Goal: Information Seeking & Learning: Learn about a topic

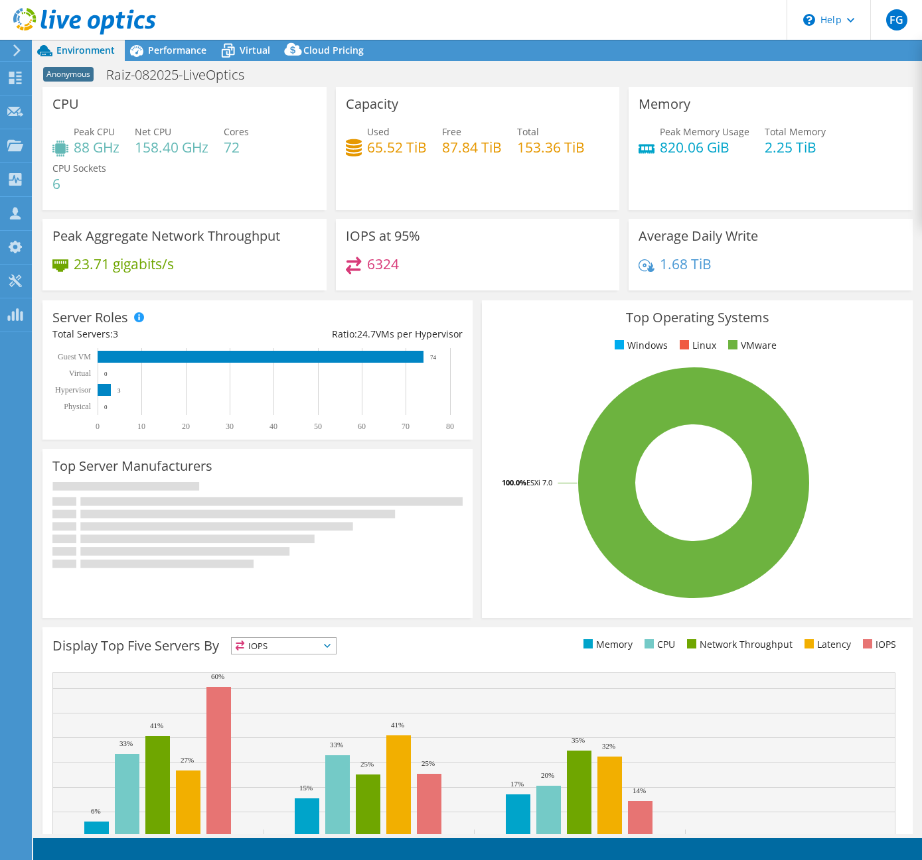
select select "USD"
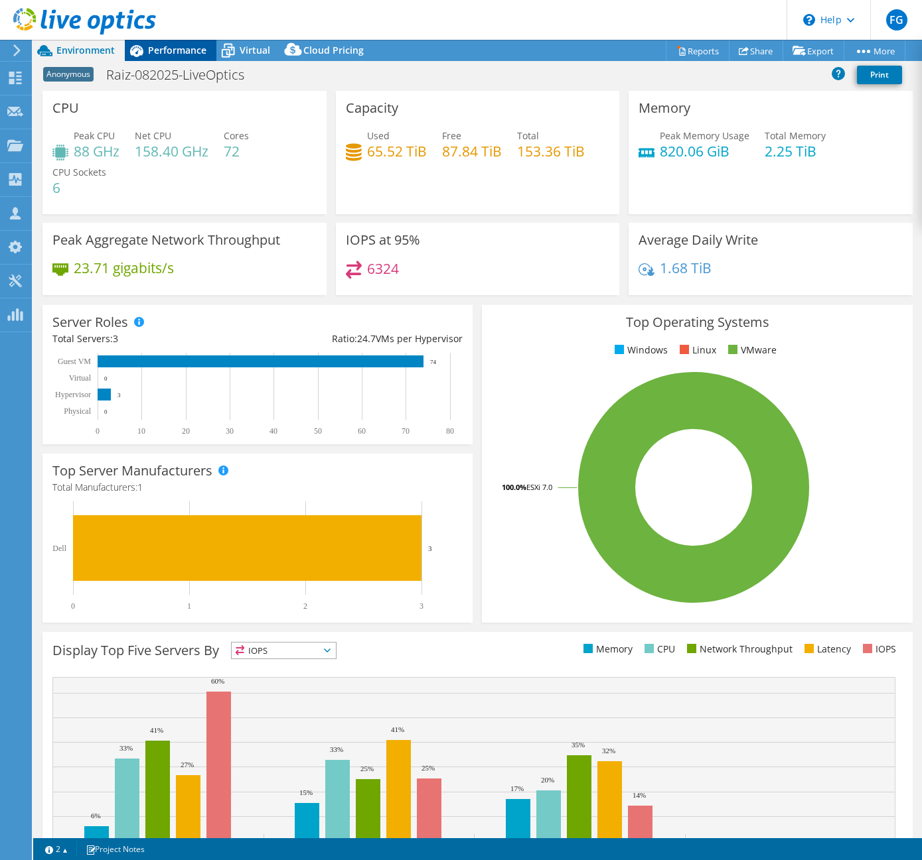
click at [186, 52] on span "Performance" at bounding box center [177, 50] width 58 height 13
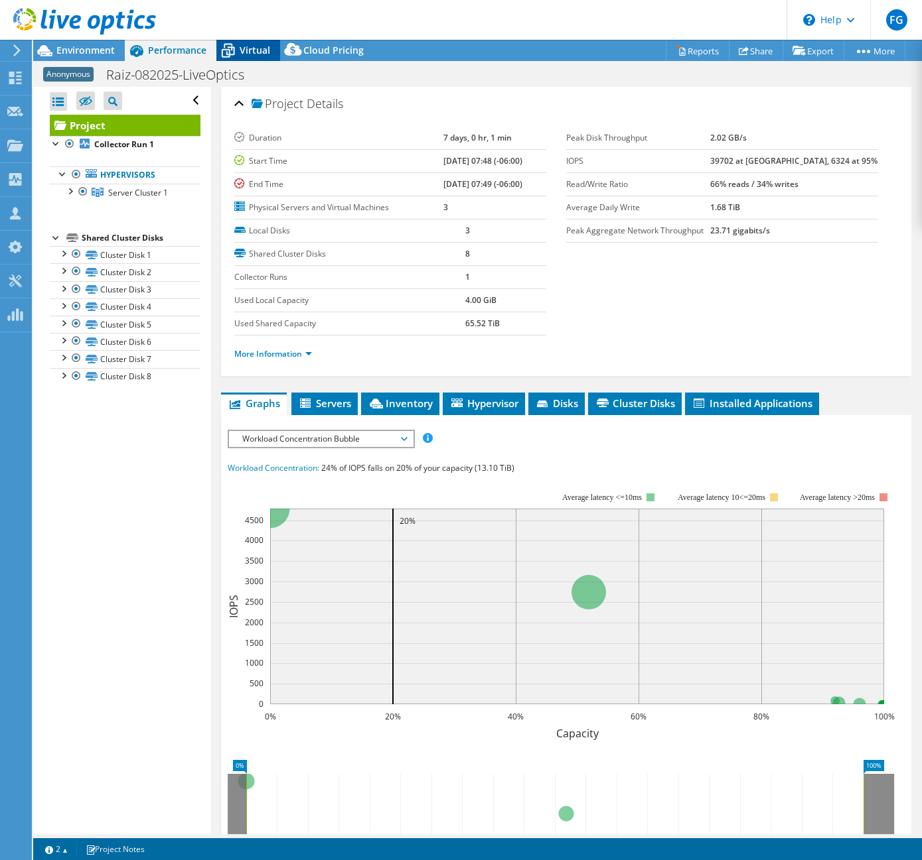
click at [241, 54] on span "Virtual" at bounding box center [255, 50] width 31 height 13
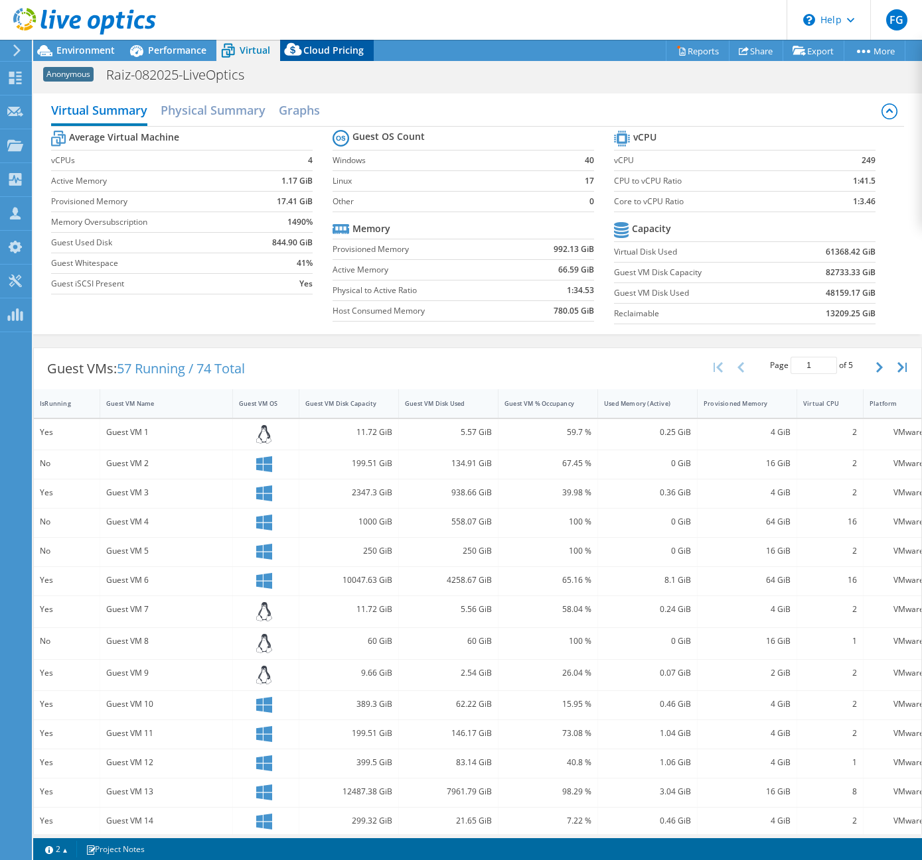
click at [334, 46] on span "Cloud Pricing" at bounding box center [333, 50] width 60 height 13
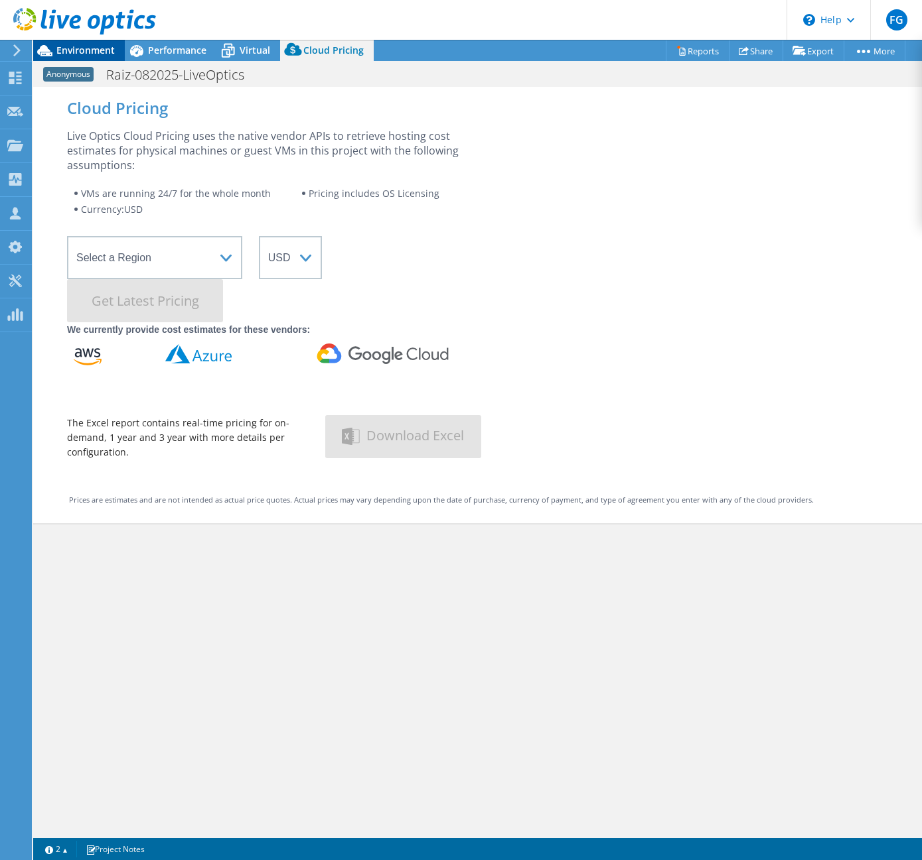
click at [81, 55] on span "Environment" at bounding box center [85, 50] width 58 height 13
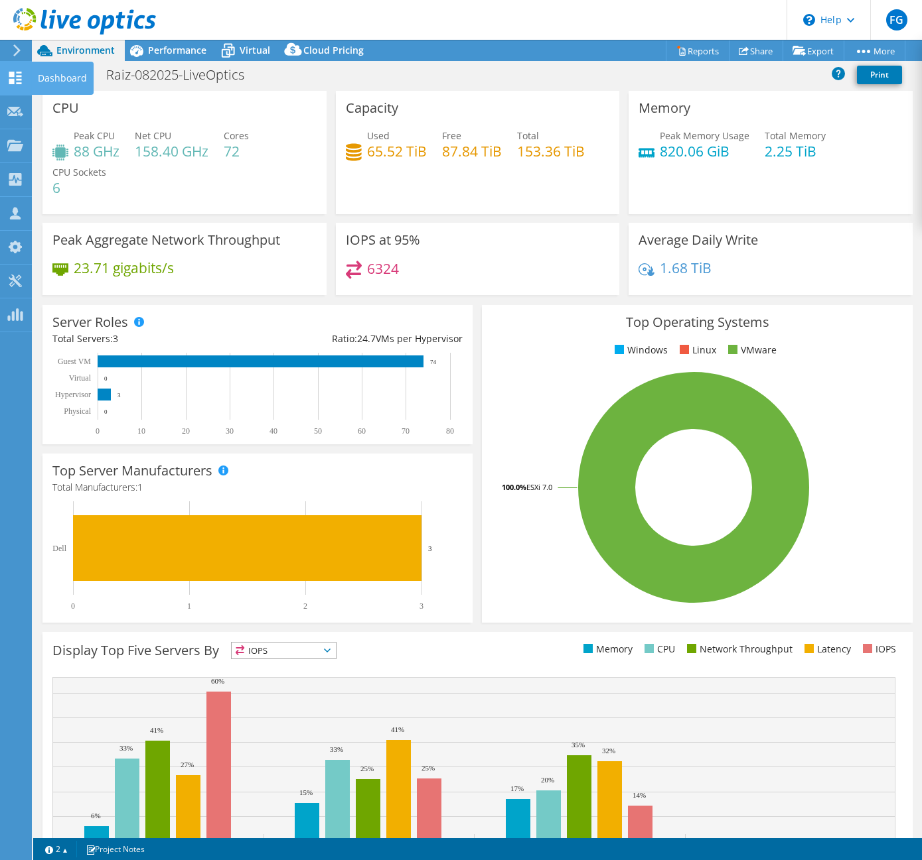
click at [19, 84] on use at bounding box center [15, 78] width 13 height 13
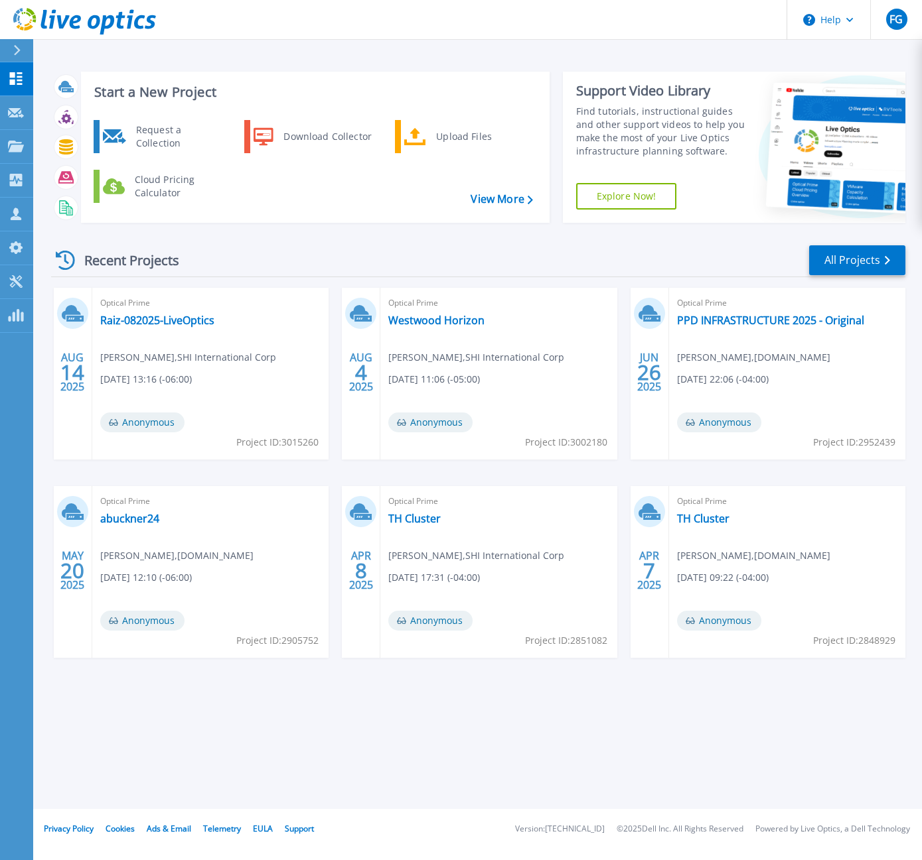
click at [42, 23] on icon at bounding box center [43, 19] width 6 height 19
click at [127, 321] on link "Raiz-082025-LiveOptics" at bounding box center [157, 320] width 114 height 13
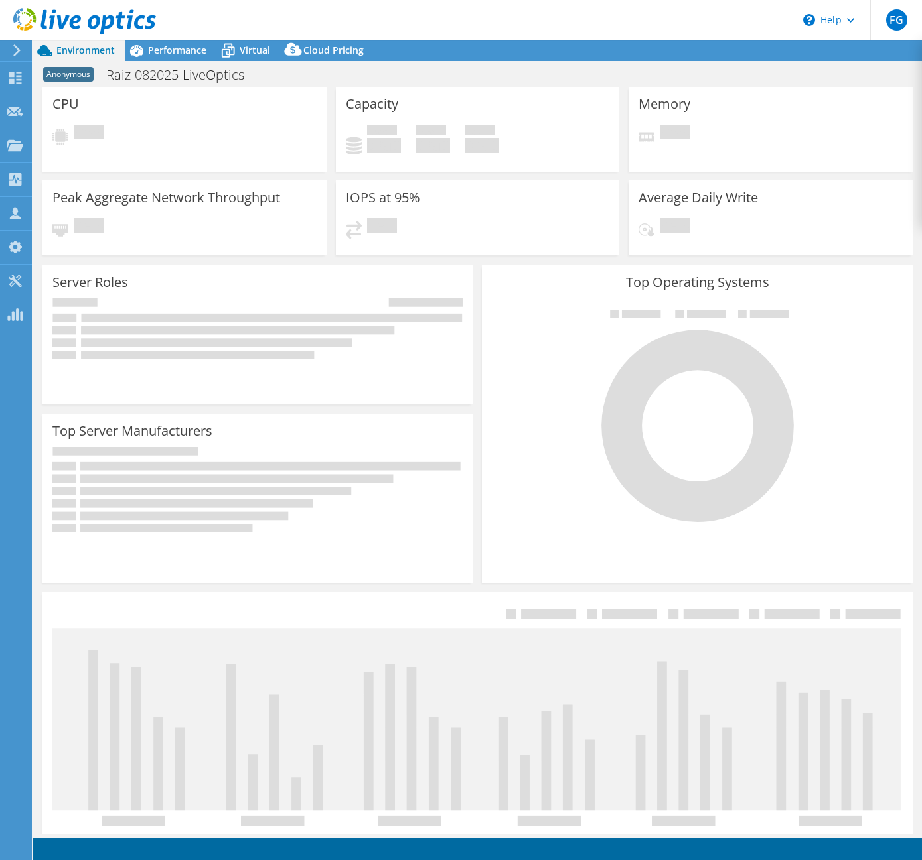
select select "USD"
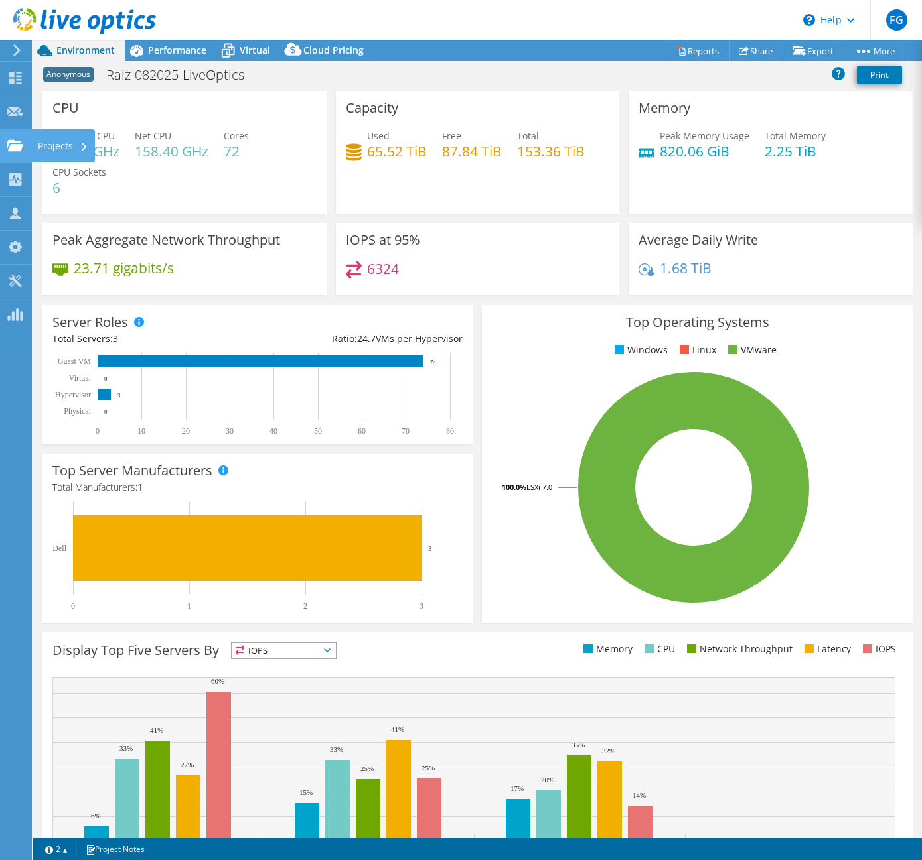
click at [15, 148] on use at bounding box center [15, 144] width 16 height 11
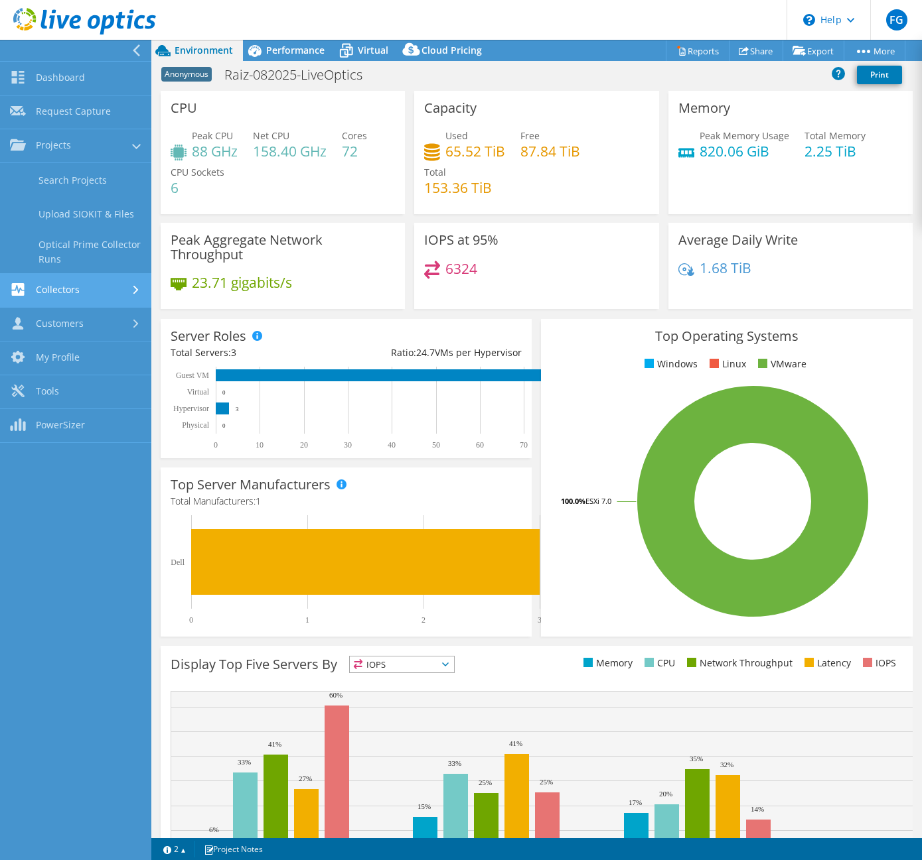
click at [66, 289] on link "Collectors" at bounding box center [75, 291] width 151 height 34
click at [97, 287] on link "Data Domain Local Summary" at bounding box center [75, 286] width 151 height 42
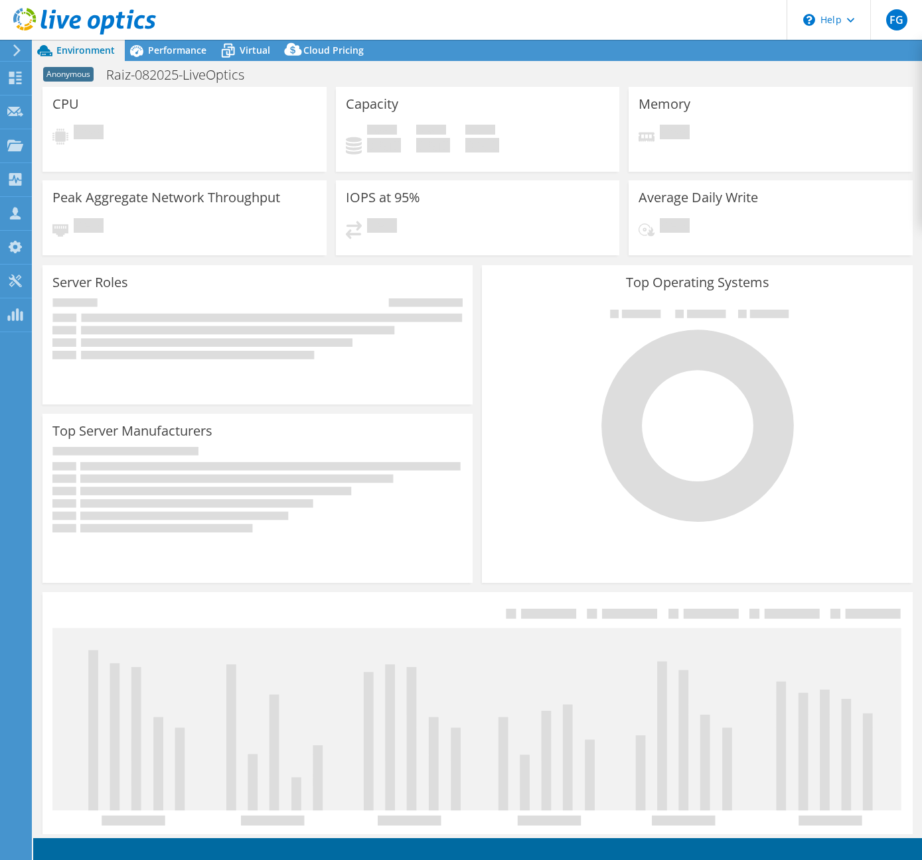
select select "USD"
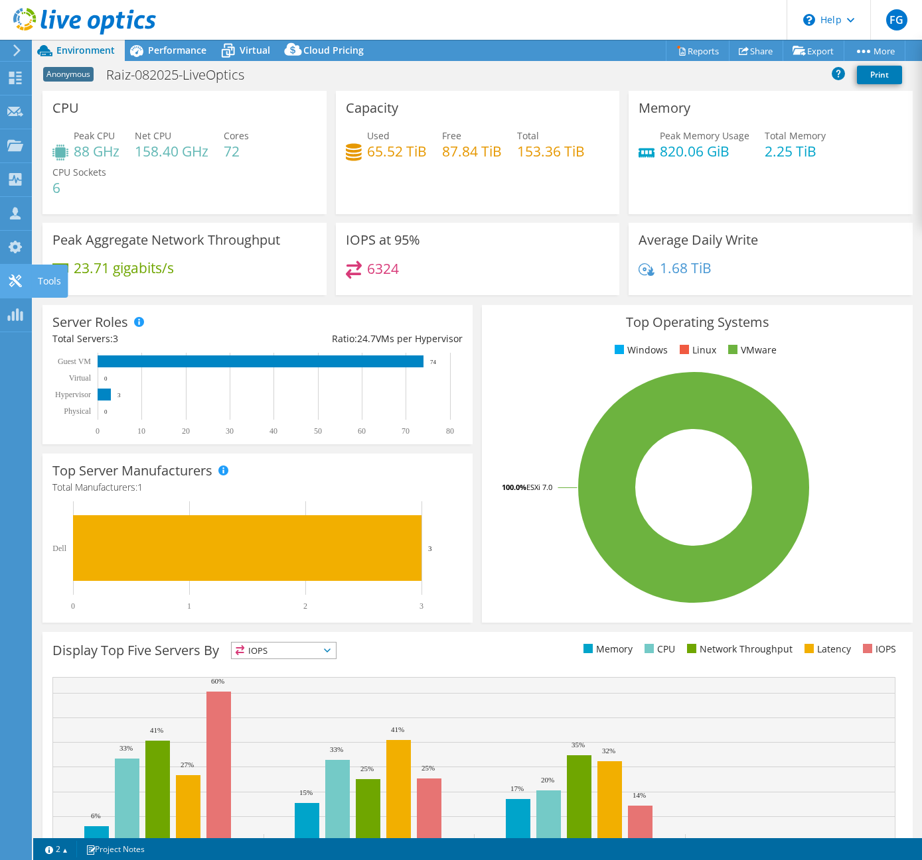
click at [12, 285] on use at bounding box center [15, 281] width 13 height 13
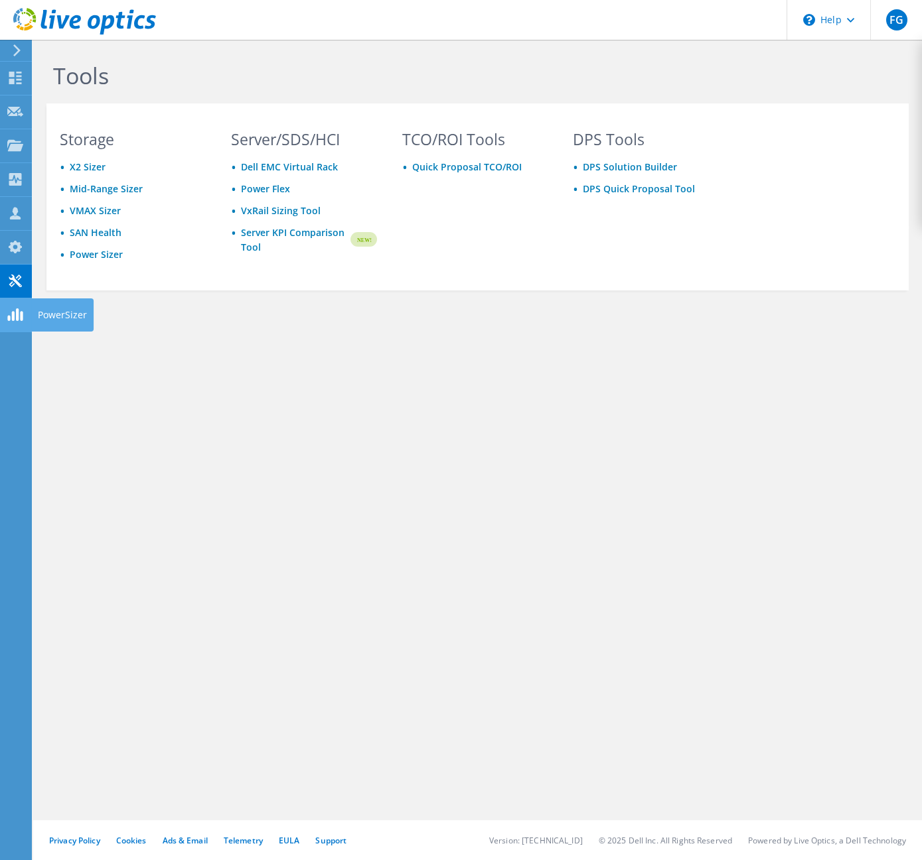
click at [41, 314] on div "PowerSizer" at bounding box center [62, 315] width 62 height 33
click at [8, 76] on icon at bounding box center [15, 78] width 16 height 13
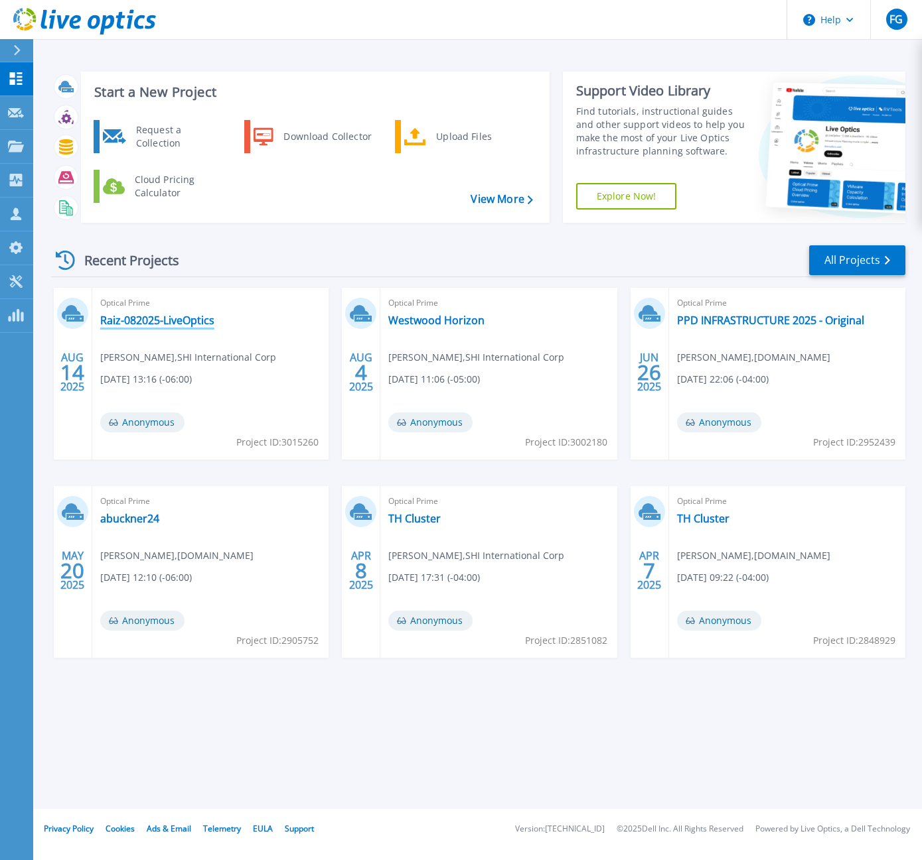
click at [175, 323] on link "Raiz-082025-LiveOptics" at bounding box center [157, 320] width 114 height 13
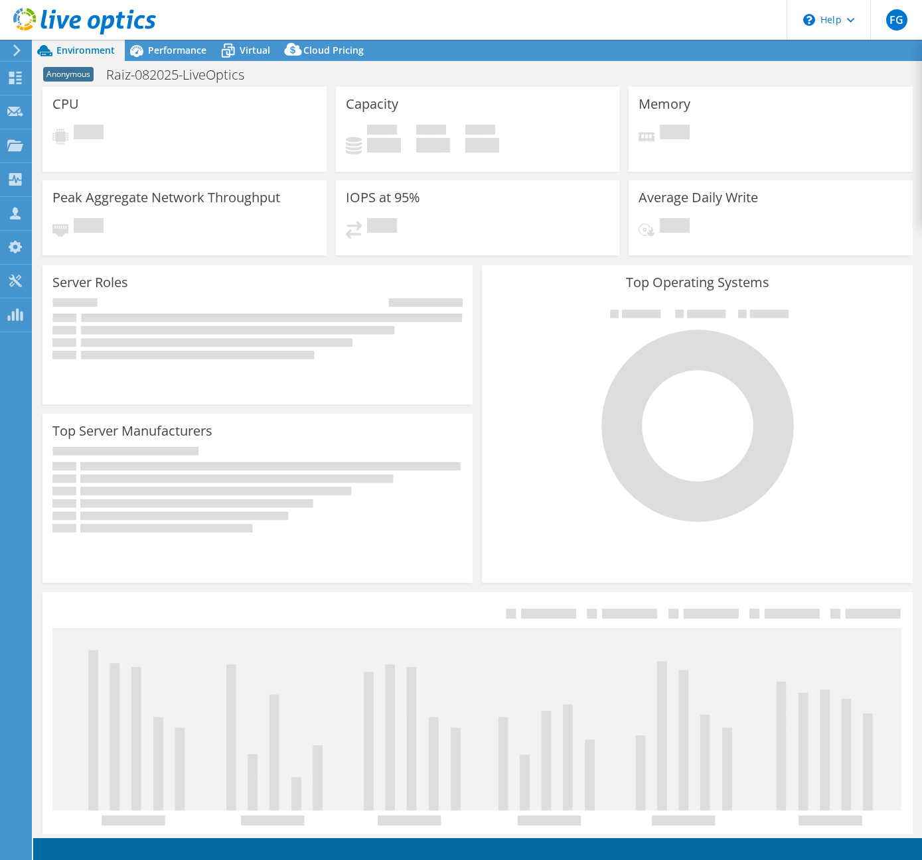
select select "USD"
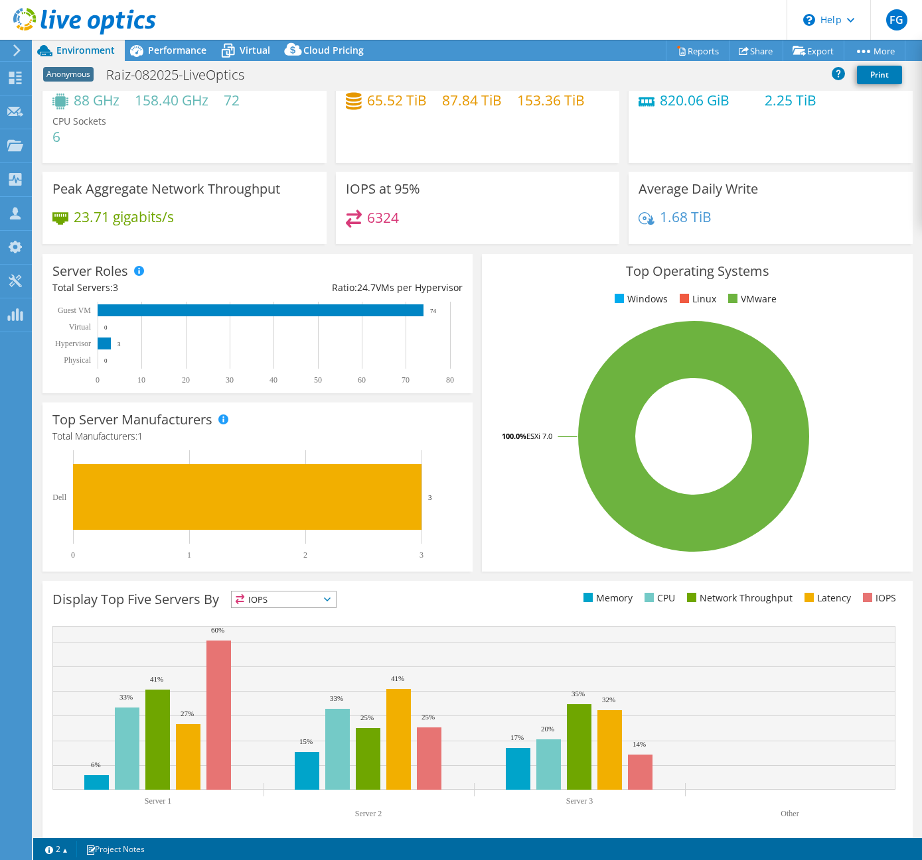
scroll to position [62, 0]
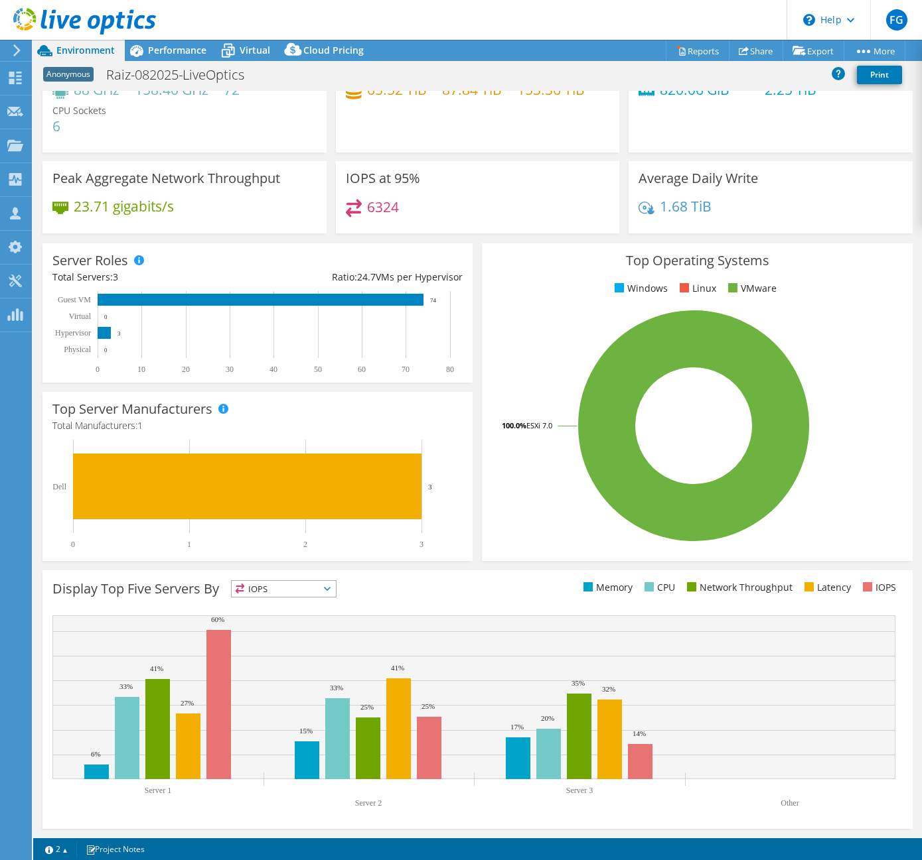
click at [328, 588] on icon at bounding box center [327, 589] width 7 height 4
click at [302, 624] on li "Memory" at bounding box center [284, 625] width 104 height 19
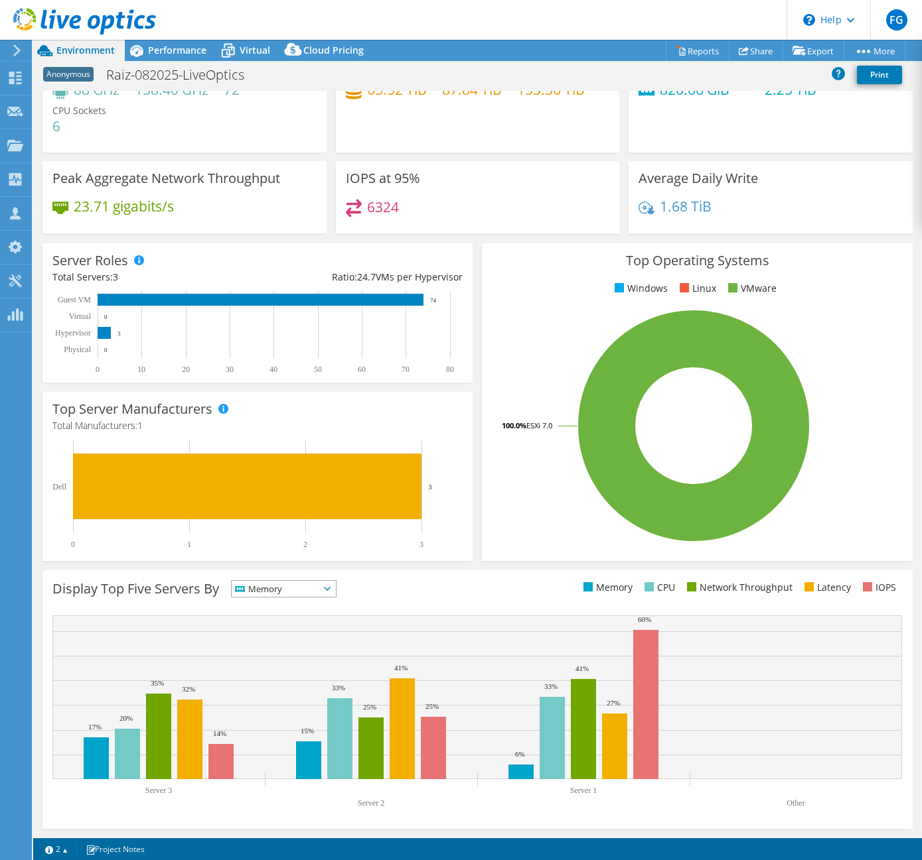
click at [324, 588] on span "Memory" at bounding box center [284, 589] width 104 height 16
click at [273, 650] on li "CPU" at bounding box center [284, 643] width 104 height 19
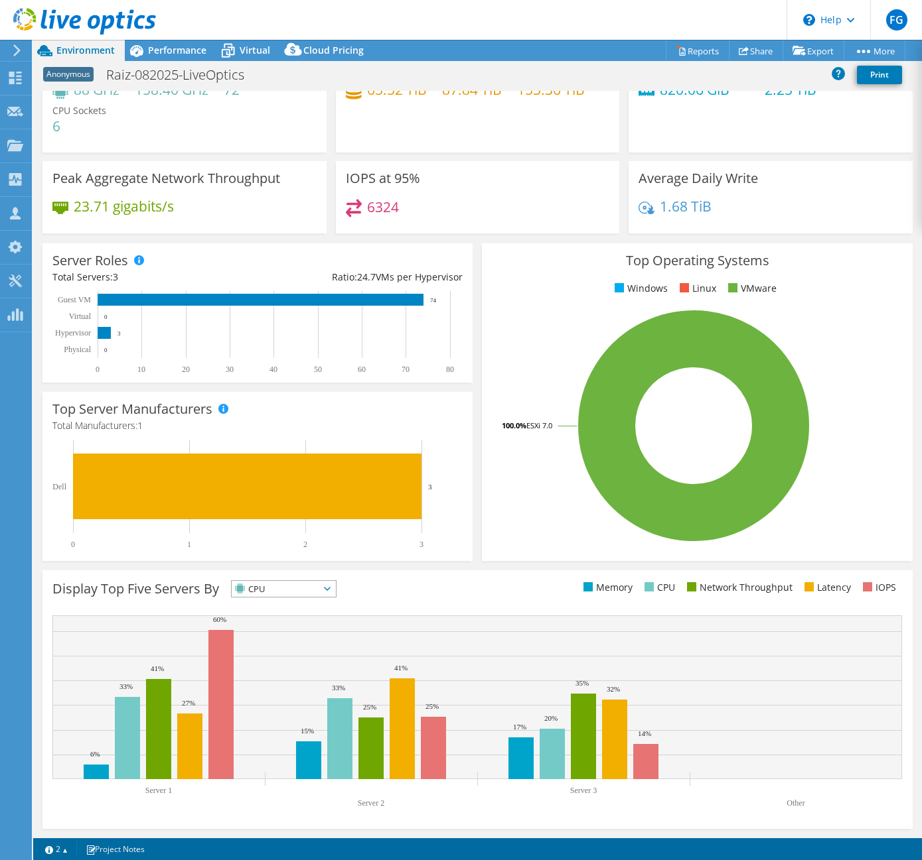
click at [329, 587] on icon at bounding box center [327, 589] width 7 height 4
click at [296, 658] on li "Network Throughput" at bounding box center [284, 662] width 104 height 19
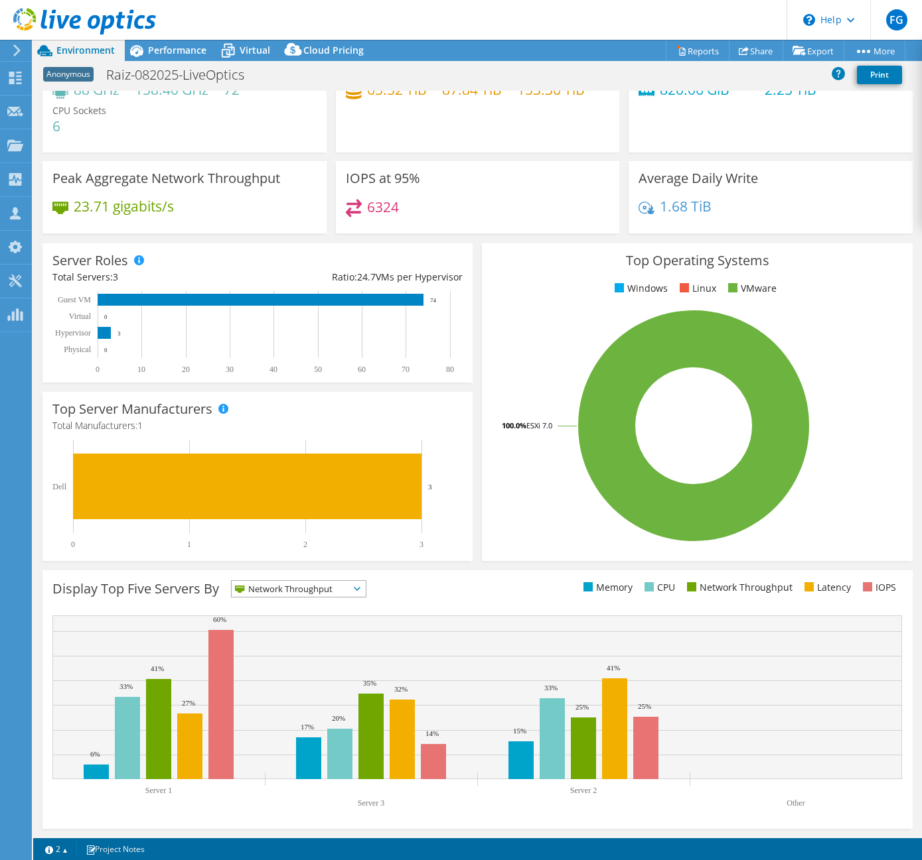
click at [357, 588] on icon at bounding box center [357, 589] width 7 height 4
click at [291, 676] on li "Latency" at bounding box center [299, 680] width 134 height 19
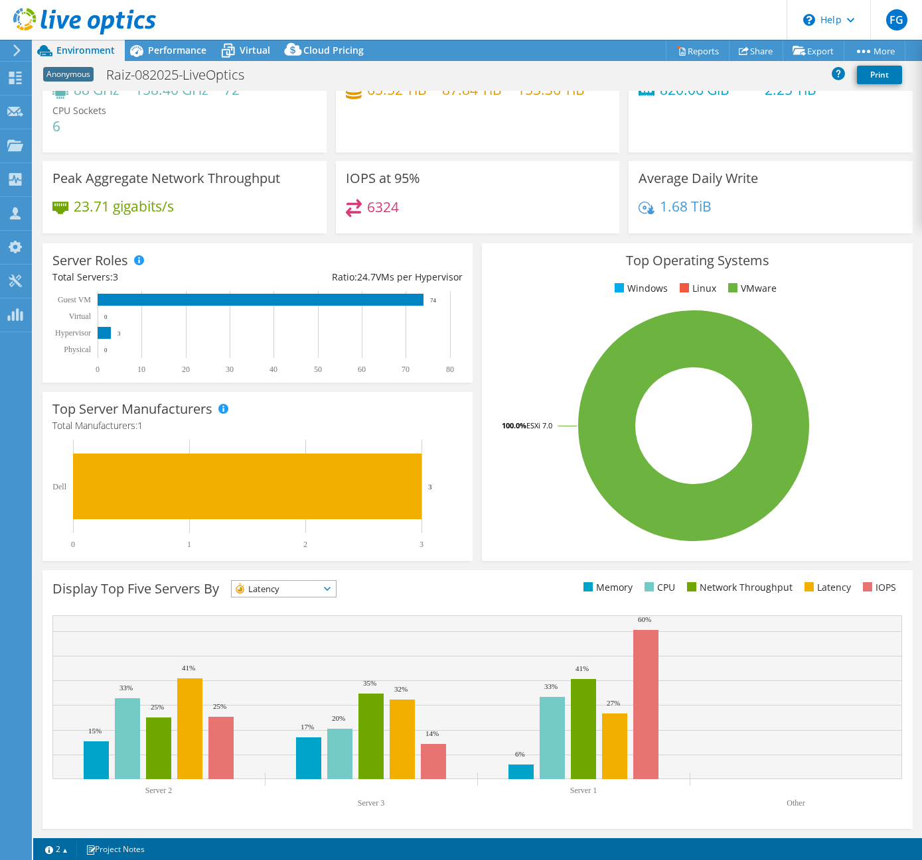
click at [329, 582] on span "Latency" at bounding box center [284, 589] width 104 height 16
click at [273, 590] on span "Latency" at bounding box center [276, 589] width 88 height 16
click at [309, 587] on span "Latency" at bounding box center [276, 589] width 88 height 16
click at [286, 612] on li "IOPS" at bounding box center [284, 606] width 104 height 19
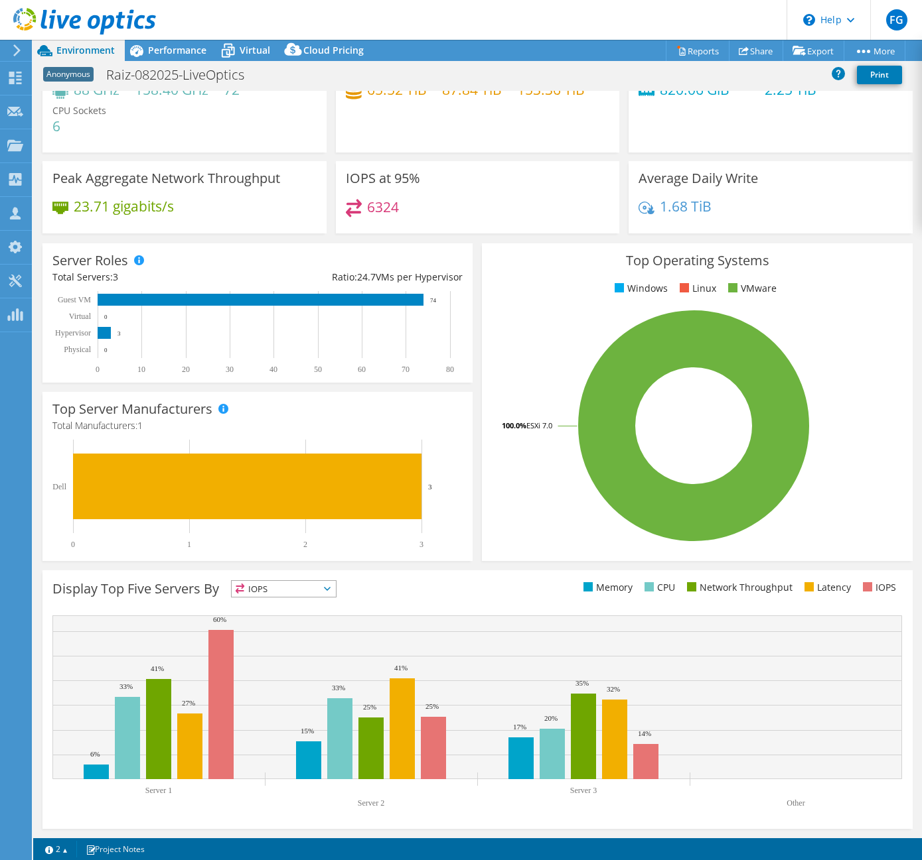
click at [417, 607] on div "Display Top Five Servers By IOPS IOPS" at bounding box center [477, 700] width 870 height 259
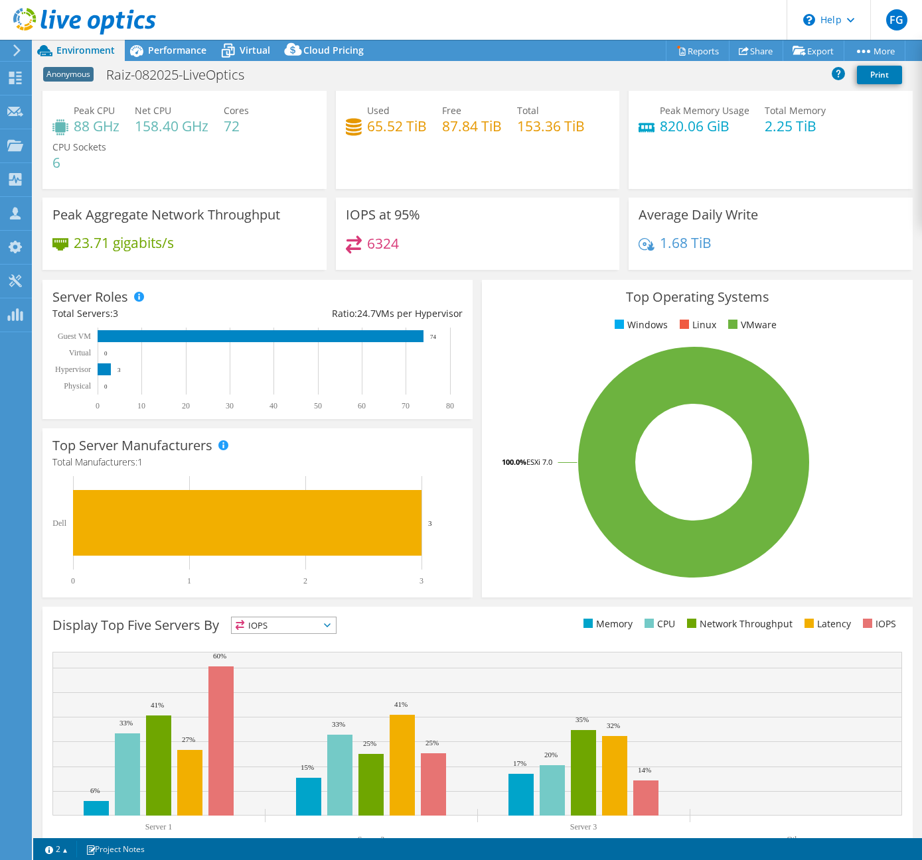
scroll to position [0, 0]
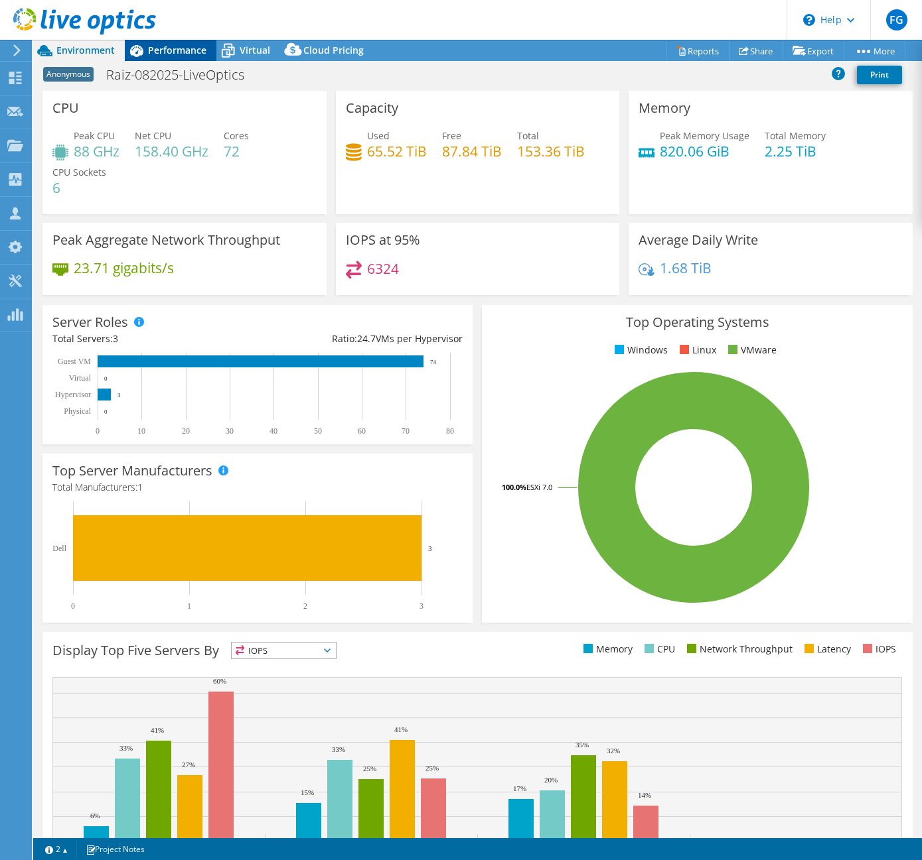
click at [188, 51] on span "Performance" at bounding box center [177, 50] width 58 height 13
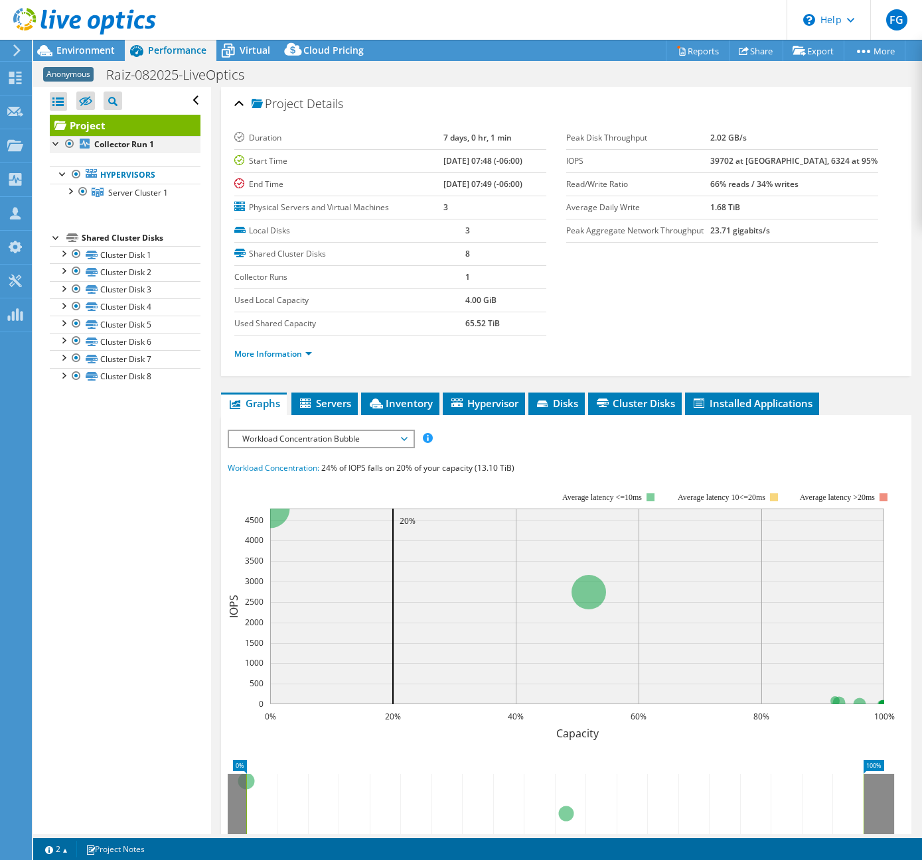
click at [56, 144] on div at bounding box center [56, 142] width 13 height 13
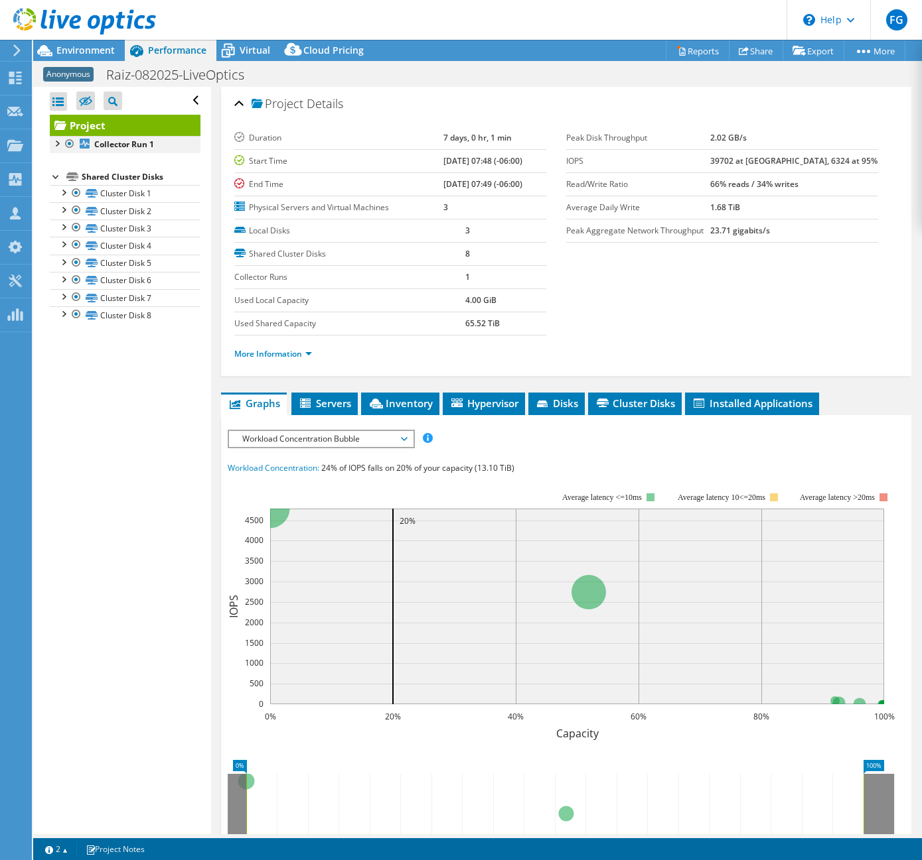
click at [56, 144] on div at bounding box center [56, 142] width 13 height 13
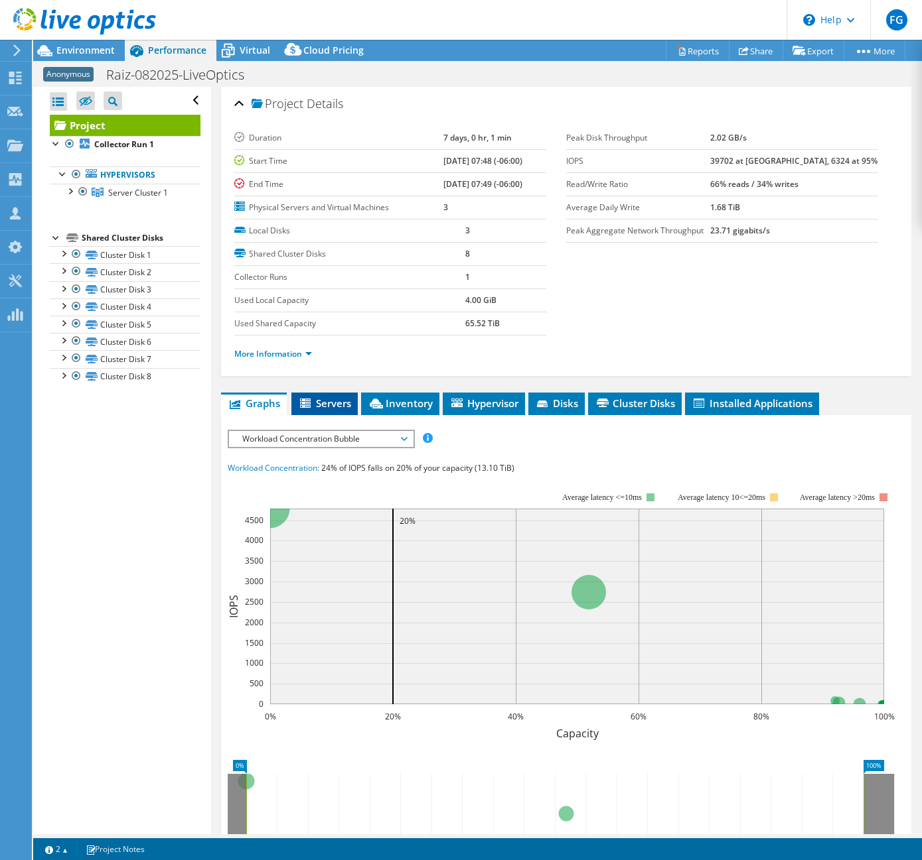
click at [322, 404] on span "Servers" at bounding box center [324, 403] width 53 height 13
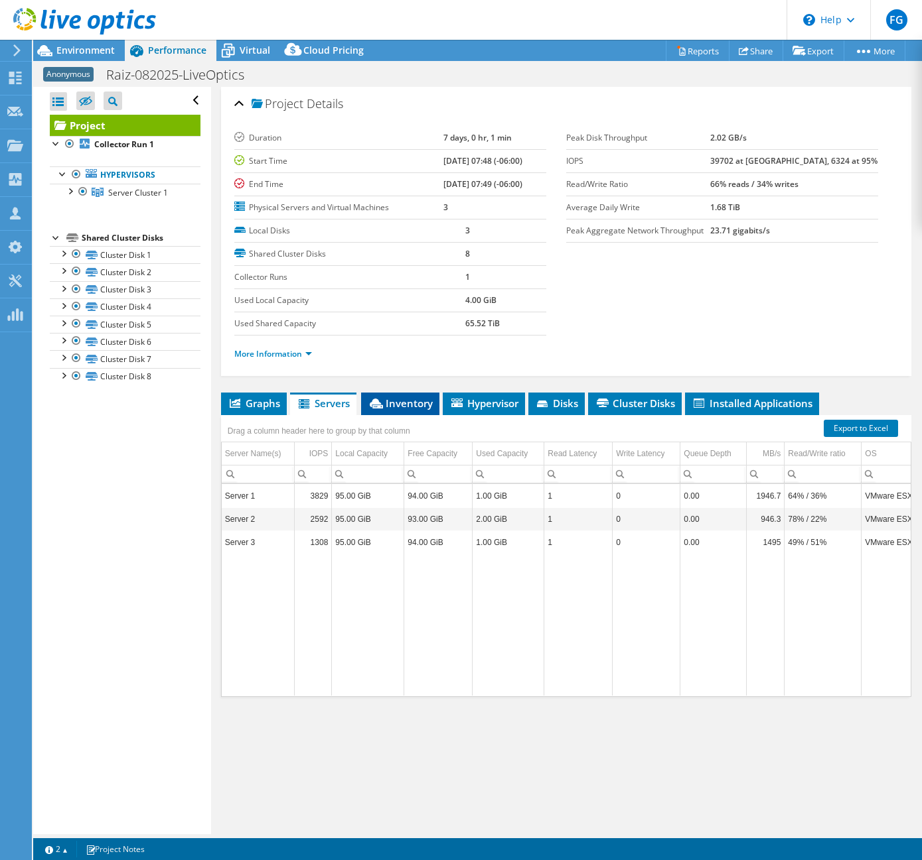
click at [407, 397] on span "Inventory" at bounding box center [400, 403] width 65 height 13
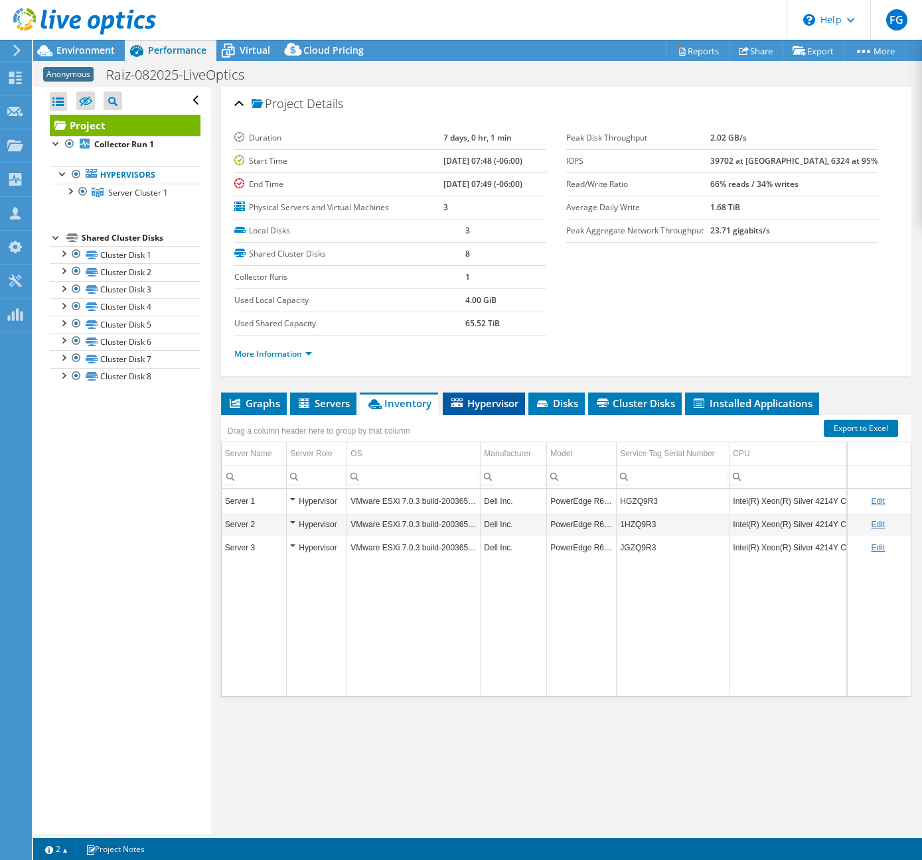
click at [472, 401] on span "Hypervisor" at bounding box center [483, 403] width 69 height 13
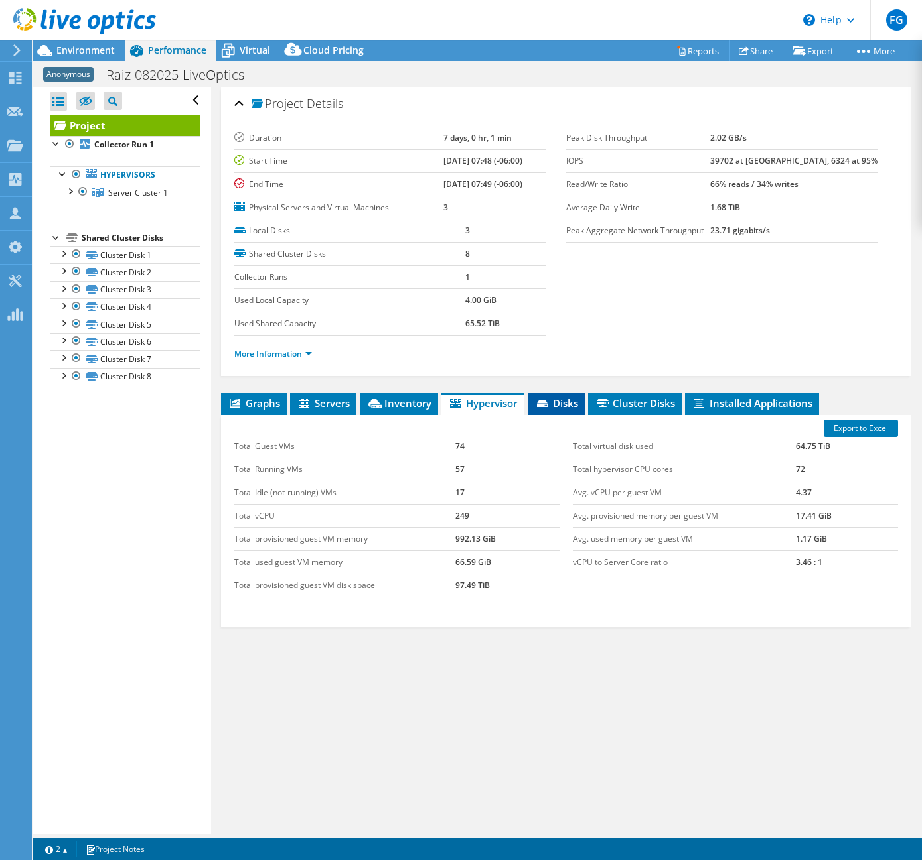
click at [575, 405] on span "Disks" at bounding box center [556, 403] width 43 height 13
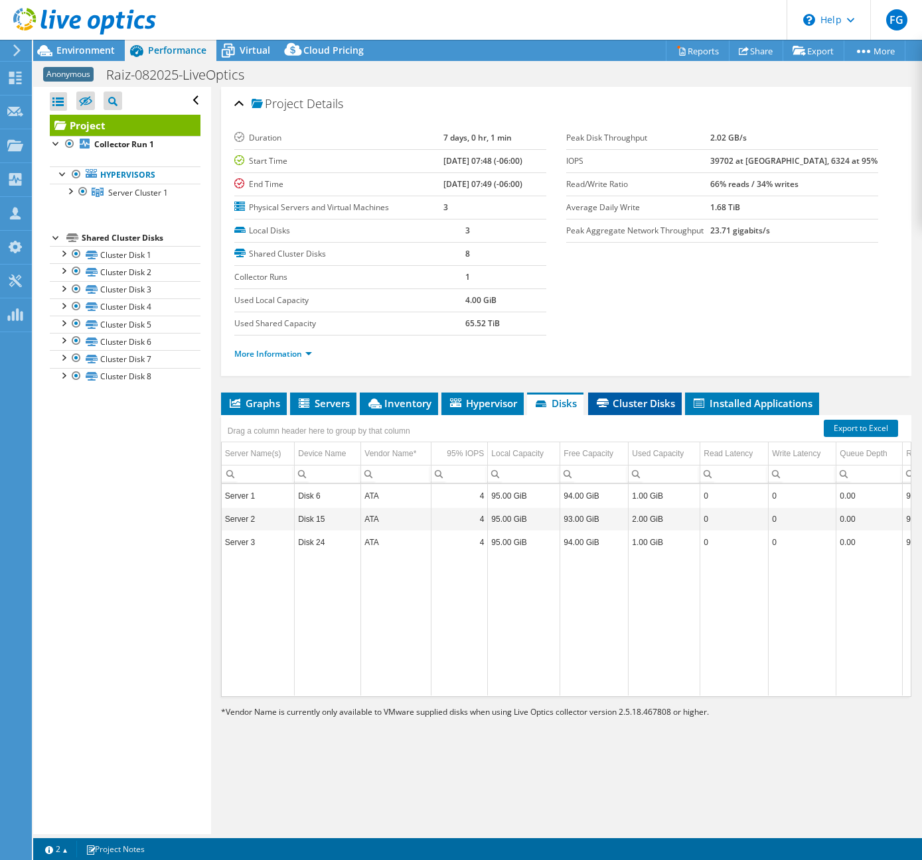
click at [640, 400] on span "Cluster Disks" at bounding box center [634, 403] width 80 height 13
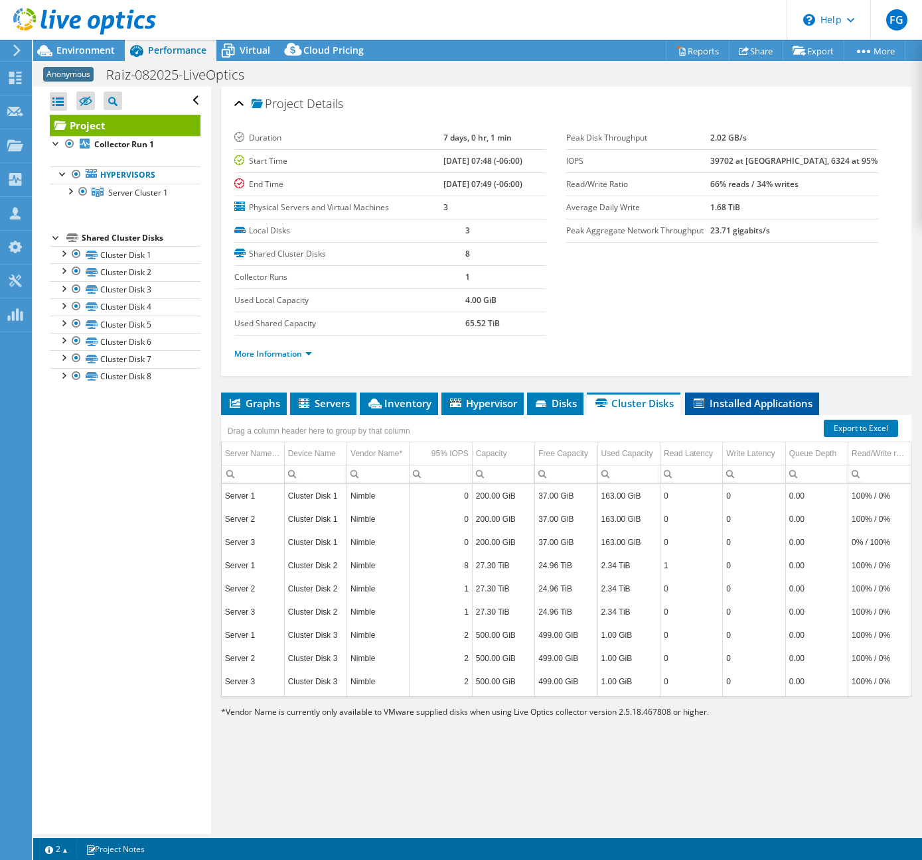
click at [749, 399] on span "Installed Applications" at bounding box center [751, 403] width 121 height 13
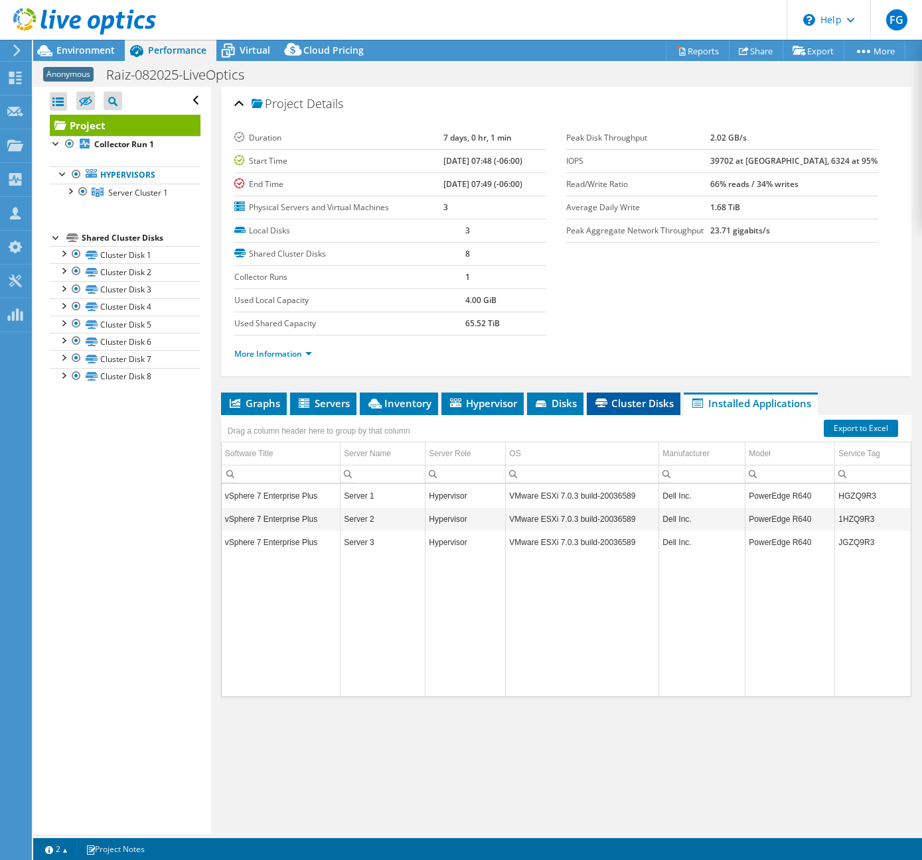
click at [636, 407] on span "Cluster Disks" at bounding box center [633, 403] width 80 height 13
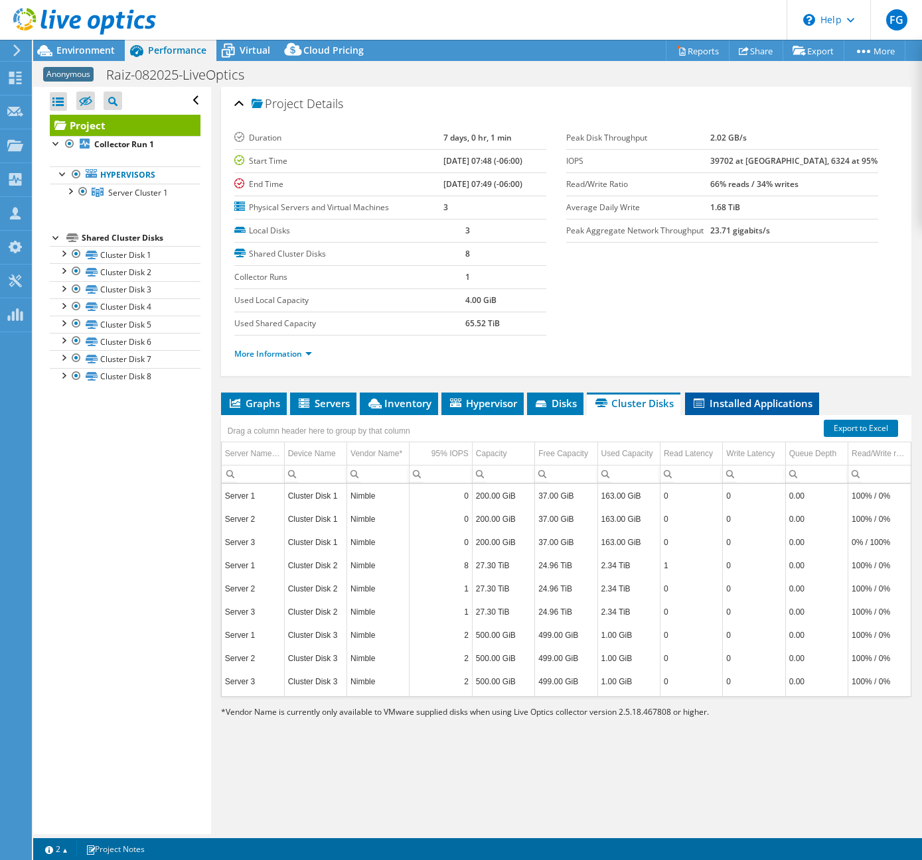
click at [780, 405] on span "Installed Applications" at bounding box center [751, 403] width 121 height 13
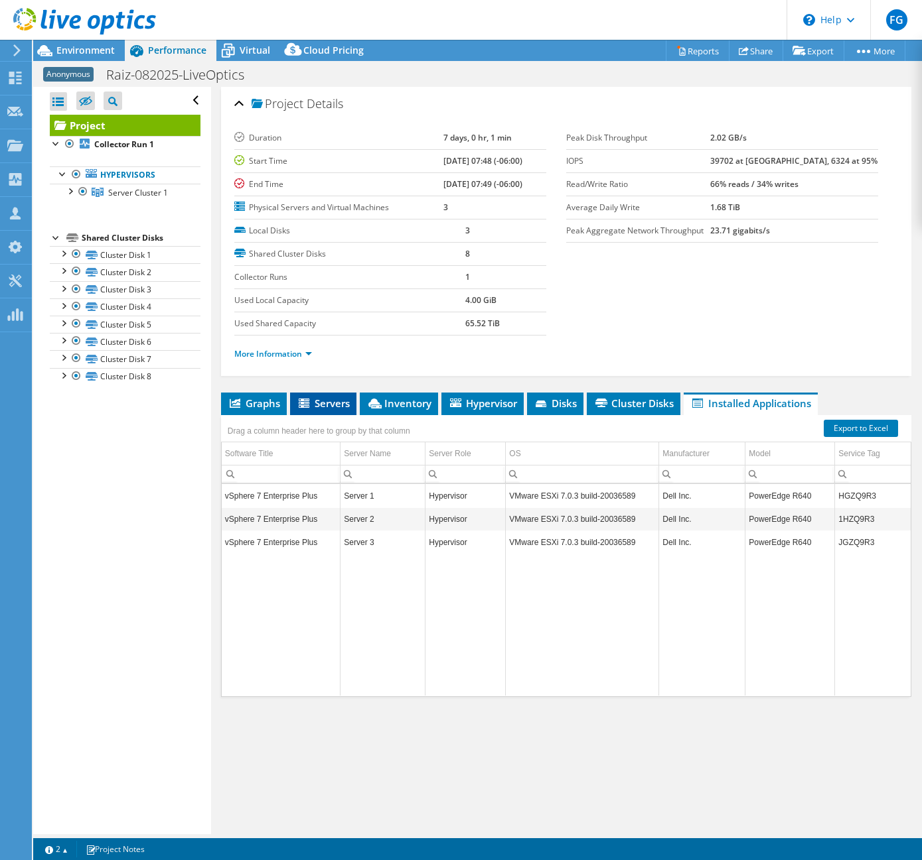
click at [307, 399] on icon at bounding box center [305, 404] width 13 height 11
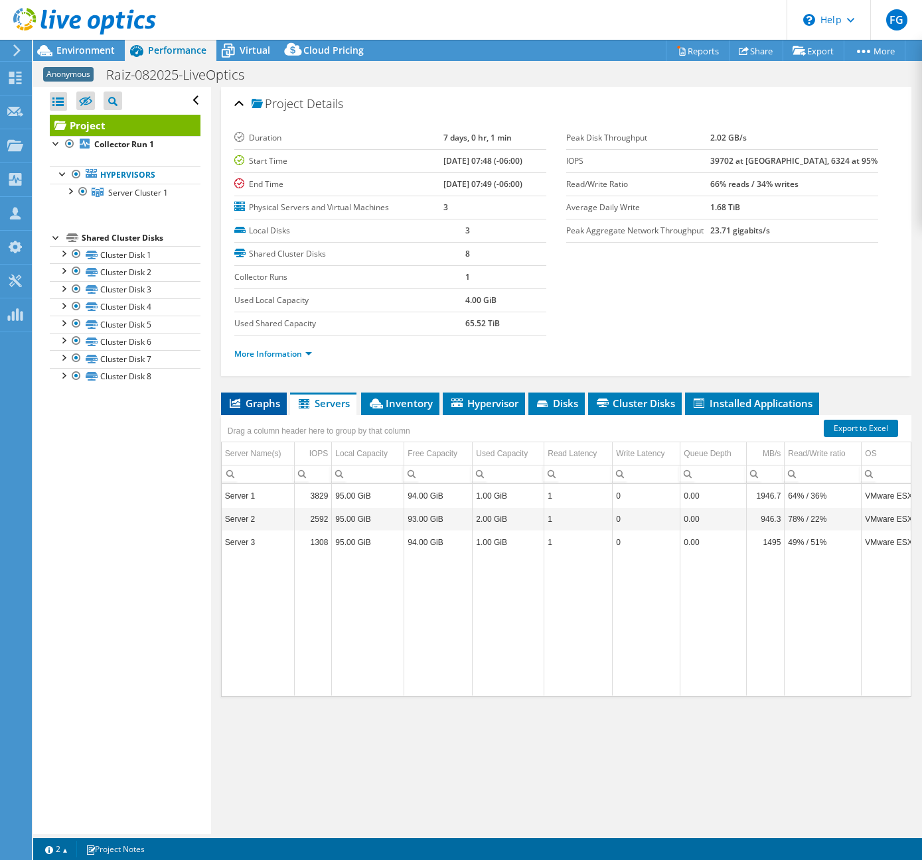
click at [240, 405] on span "Graphs" at bounding box center [254, 403] width 52 height 13
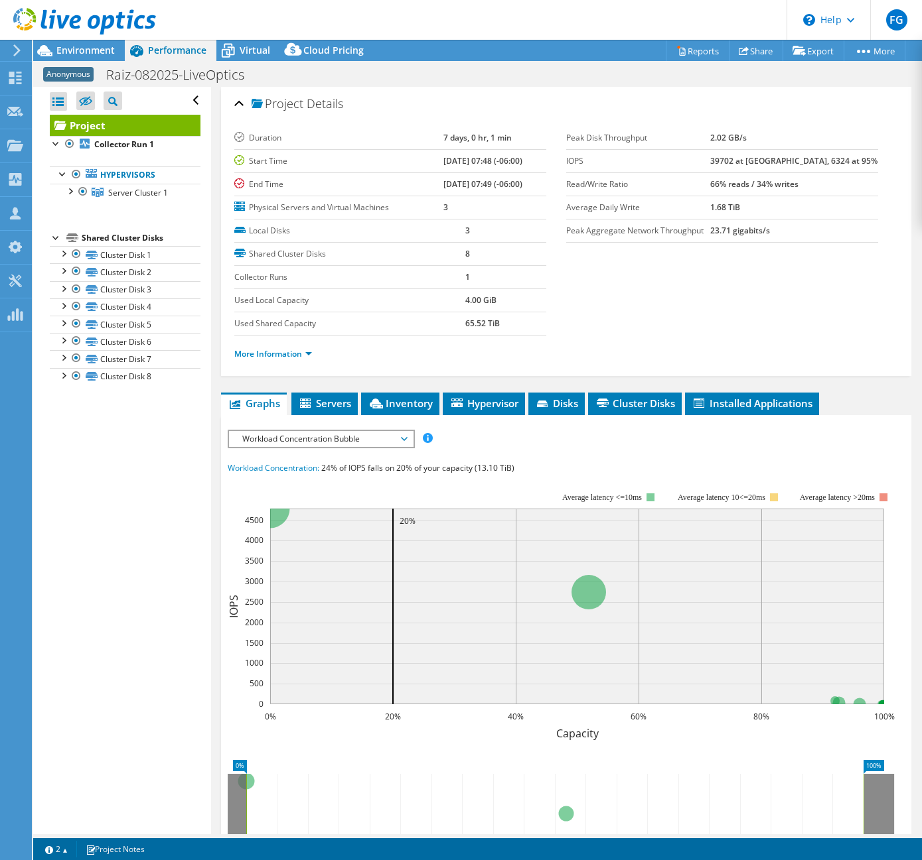
click at [655, 354] on ul "More Information" at bounding box center [565, 353] width 663 height 18
click at [336, 411] on li "Servers" at bounding box center [324, 404] width 66 height 23
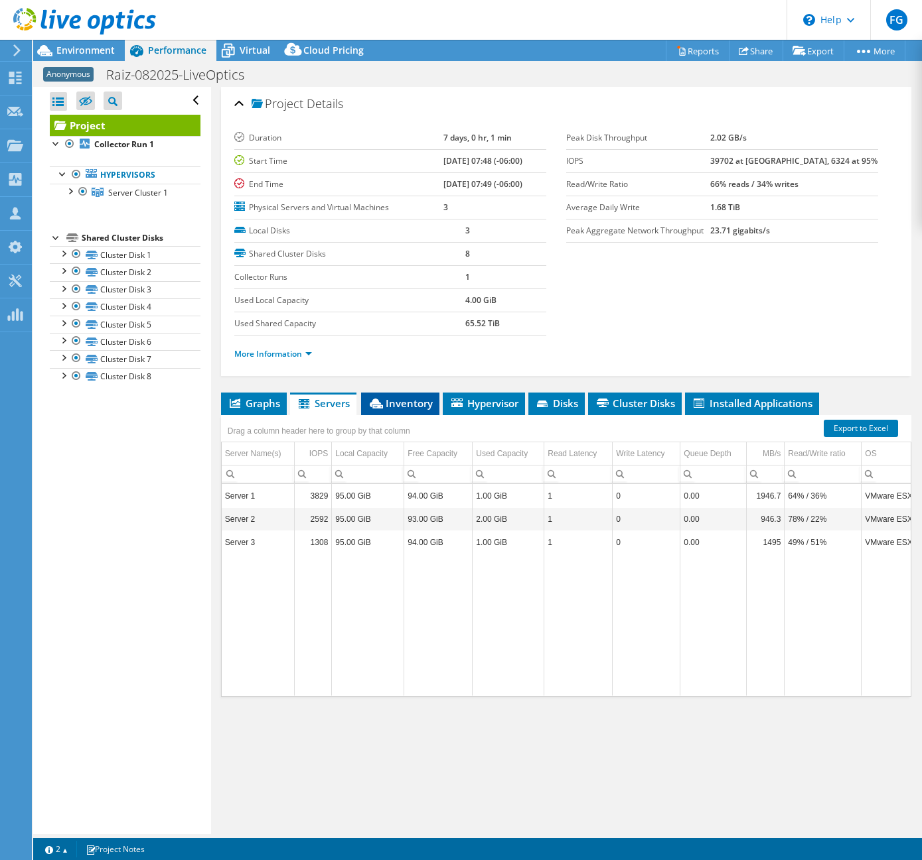
click at [412, 401] on span "Inventory" at bounding box center [400, 403] width 65 height 13
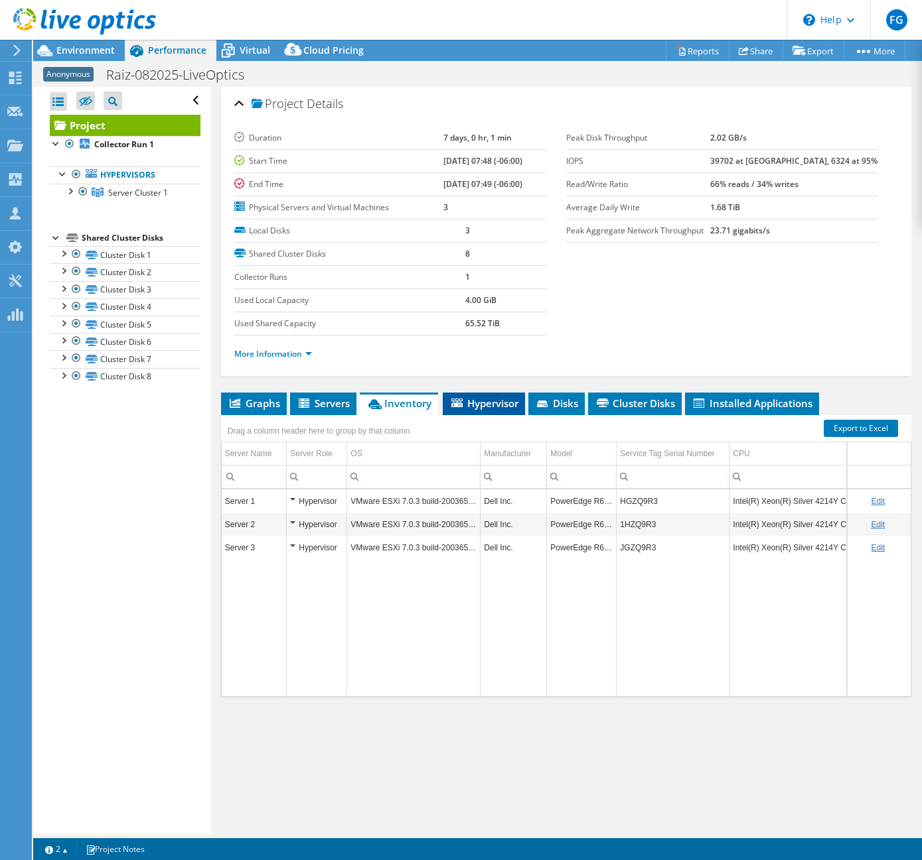
click at [496, 397] on span "Hypervisor" at bounding box center [483, 403] width 69 height 13
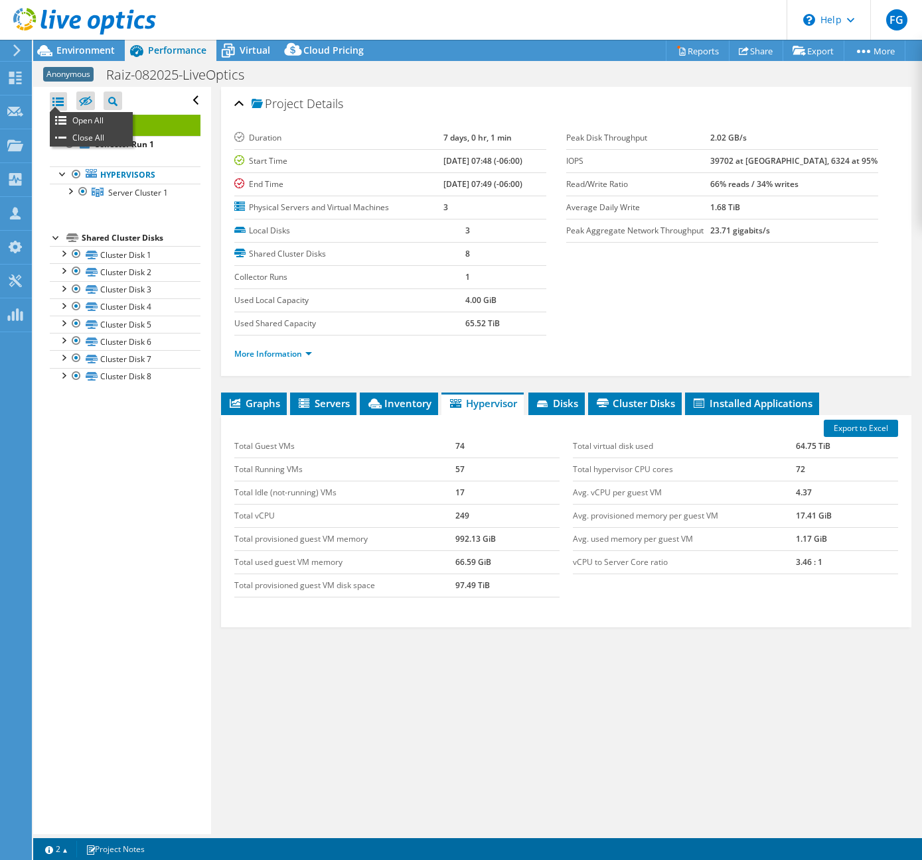
click at [60, 103] on div at bounding box center [58, 101] width 17 height 19
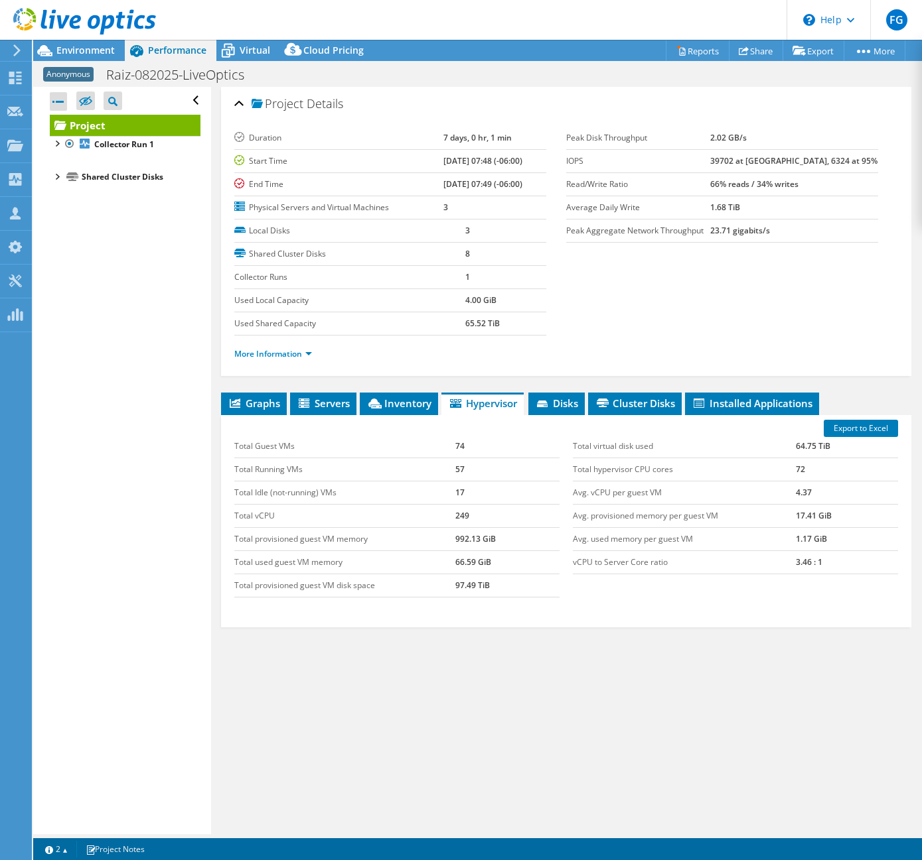
click at [60, 103] on div at bounding box center [58, 101] width 17 height 19
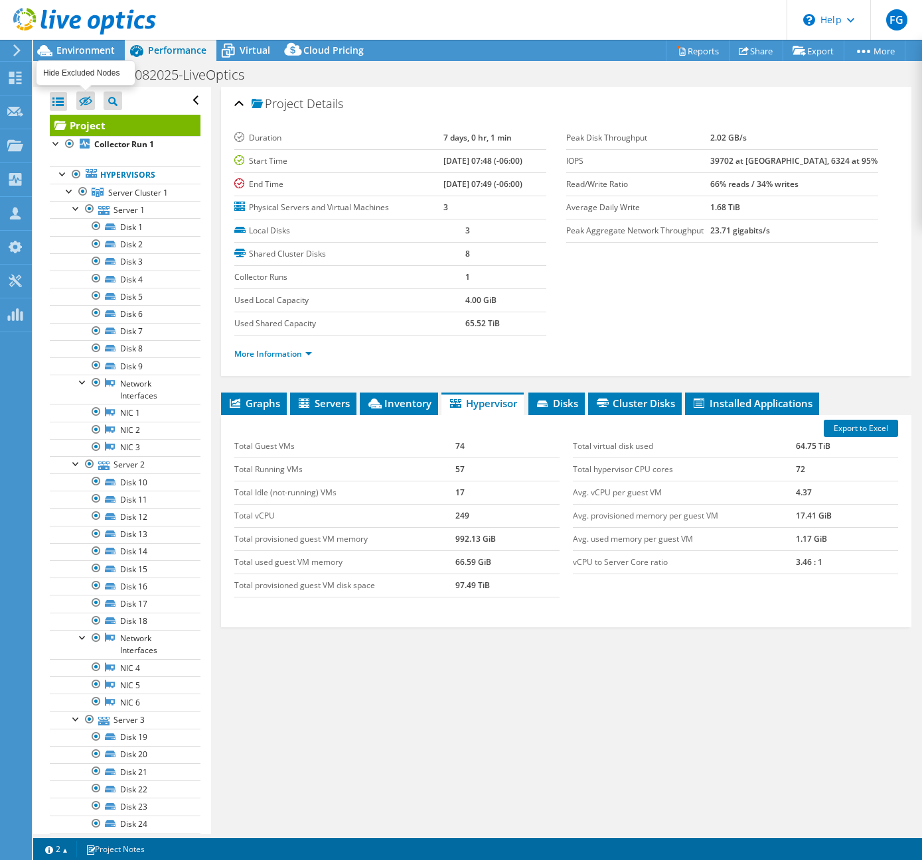
click at [88, 105] on icon at bounding box center [85, 101] width 13 height 10
click at [0, 0] on input "checkbox" at bounding box center [0, 0] width 0 height 0
click at [88, 105] on icon at bounding box center [85, 101] width 13 height 10
click at [0, 0] on input "checkbox" at bounding box center [0, 0] width 0 height 0
click at [17, 73] on icon at bounding box center [15, 78] width 16 height 13
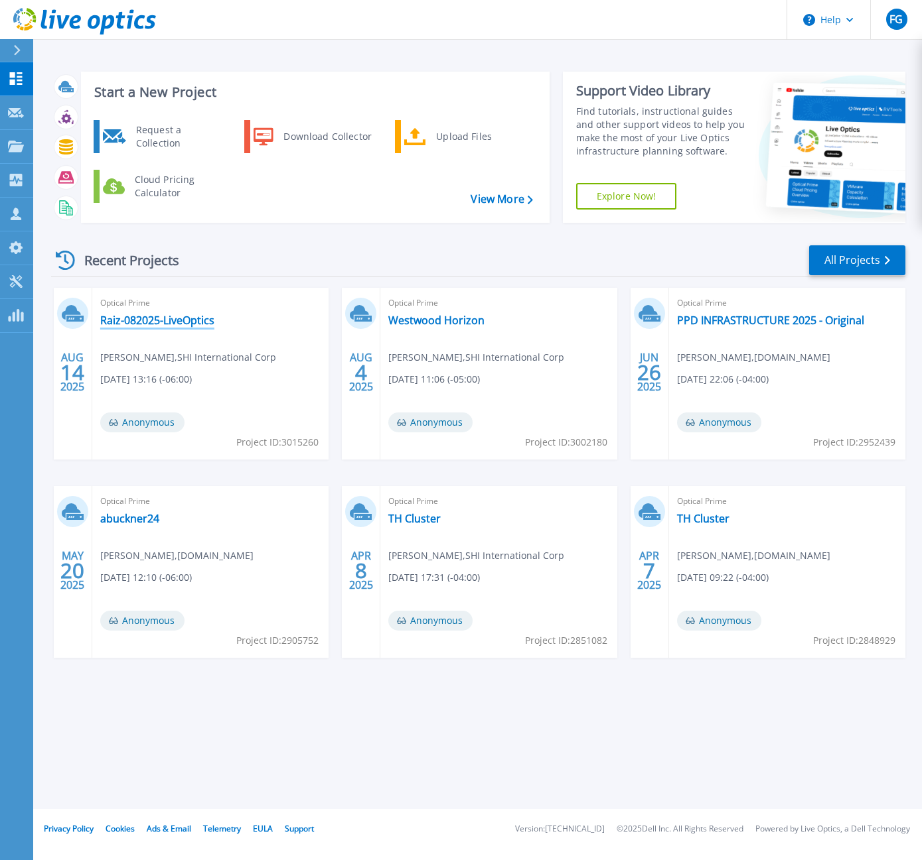
click at [150, 320] on link "Raiz-082025-LiveOptics" at bounding box center [157, 320] width 114 height 13
